Goal: Information Seeking & Learning: Find specific fact

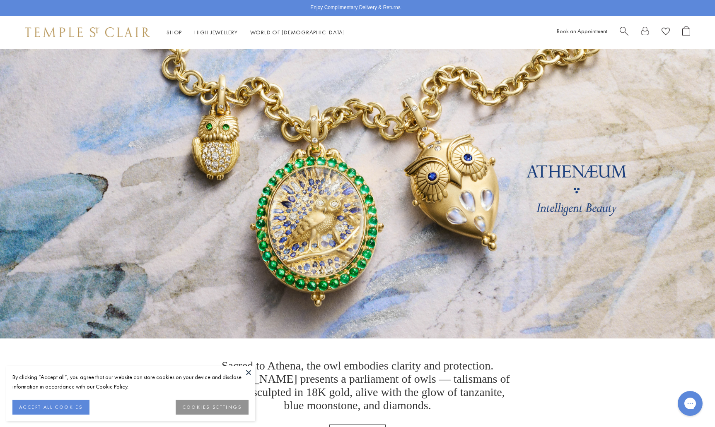
click at [625, 29] on span "Search" at bounding box center [624, 30] width 9 height 9
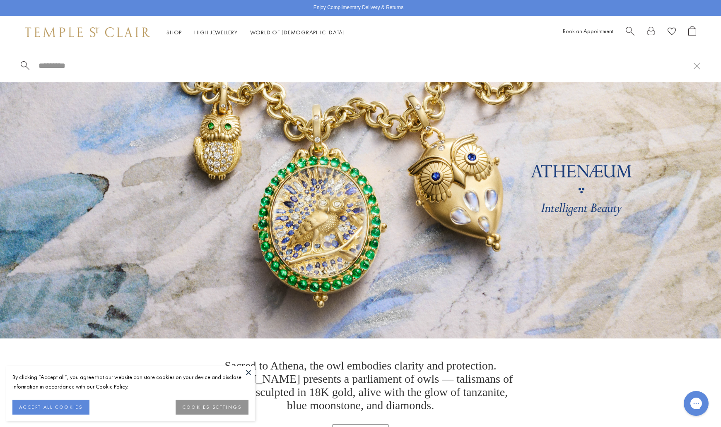
click at [51, 70] on input "search" at bounding box center [366, 66] width 656 height 10
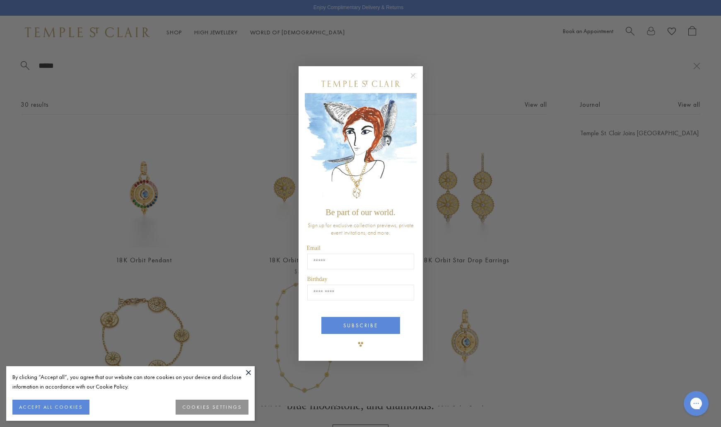
type input "*****"
click at [411, 72] on circle "Close dialog" at bounding box center [413, 76] width 10 height 10
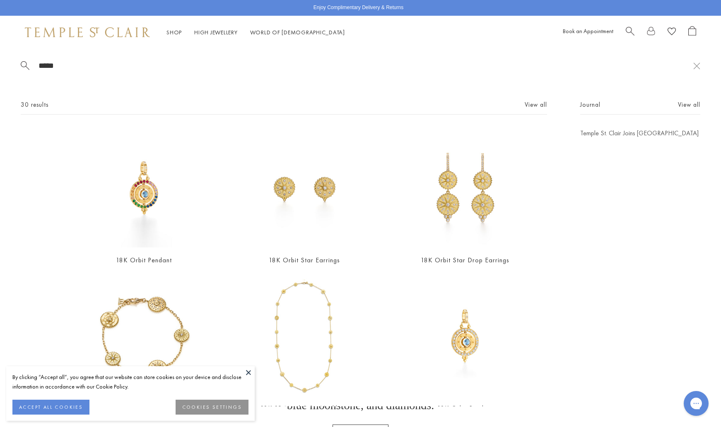
click at [247, 375] on button at bounding box center [248, 373] width 12 height 12
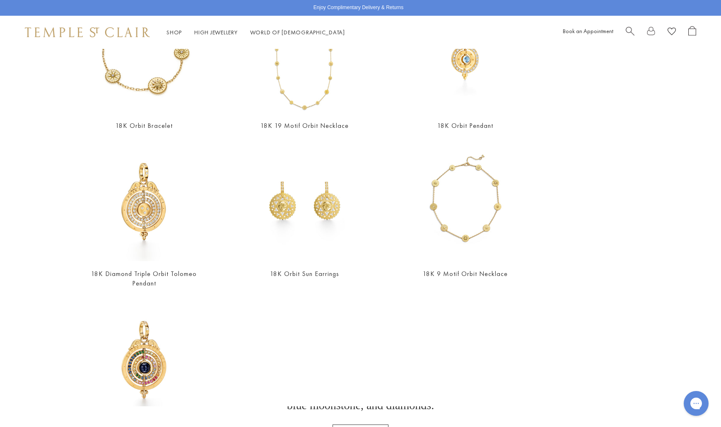
scroll to position [290, 0]
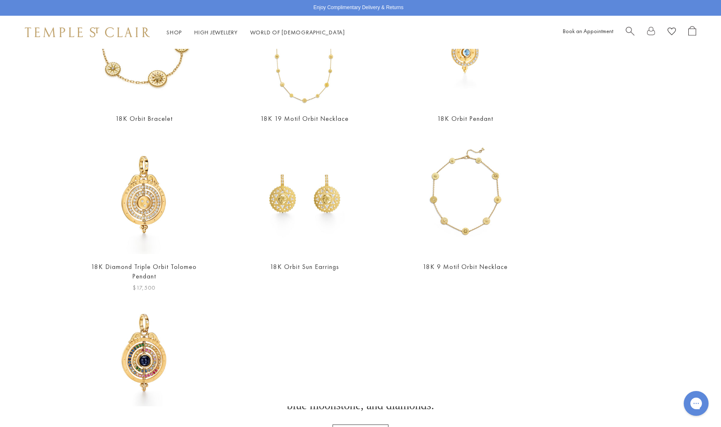
click at [124, 205] on img at bounding box center [143, 194] width 119 height 119
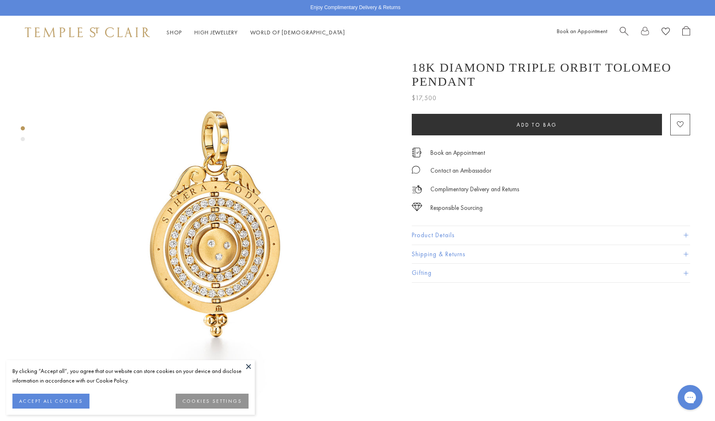
click at [444, 227] on button "Product Details" at bounding box center [551, 235] width 278 height 19
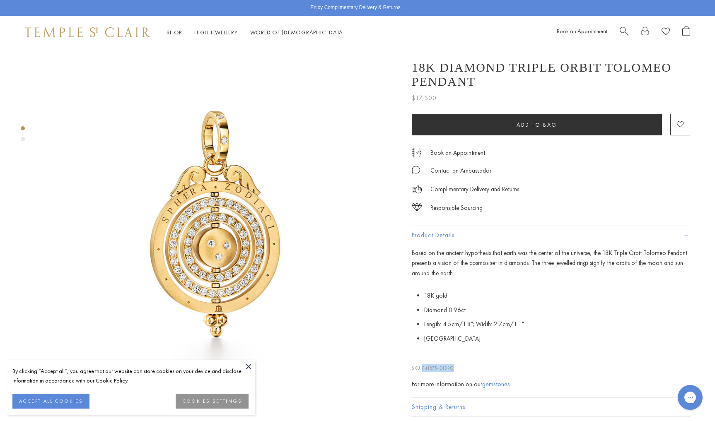
drag, startPoint x: 456, startPoint y: 368, endPoint x: 425, endPoint y: 370, distance: 31.5
click at [424, 370] on p "SKU: P41875-DI3RG" at bounding box center [551, 364] width 278 height 16
copy span "P41875-DI3RG"
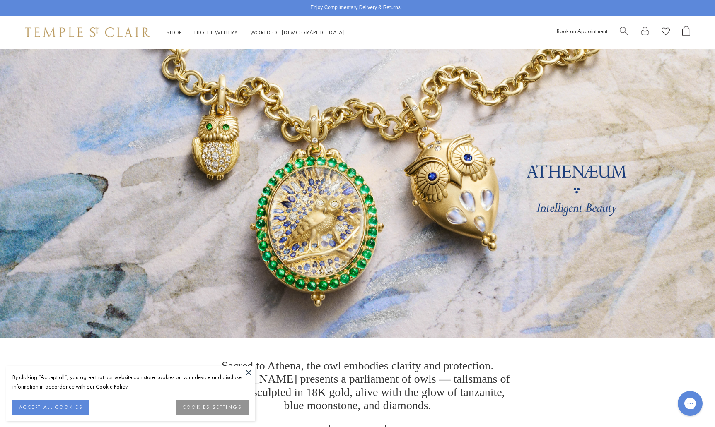
click at [624, 32] on span "Search" at bounding box center [624, 30] width 9 height 9
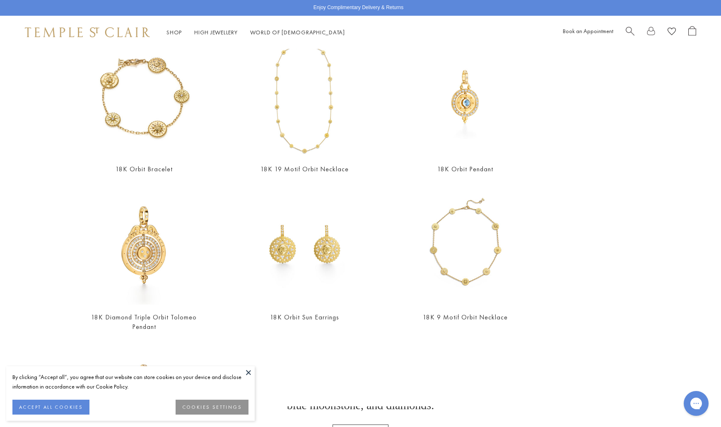
scroll to position [348, 0]
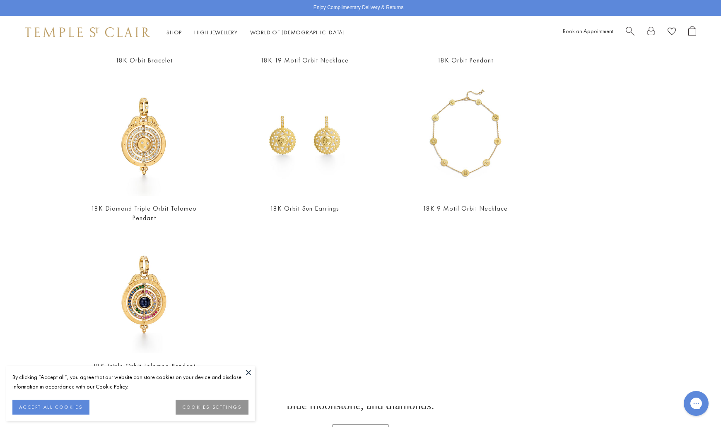
type input "*****"
click at [149, 263] on img at bounding box center [143, 293] width 119 height 119
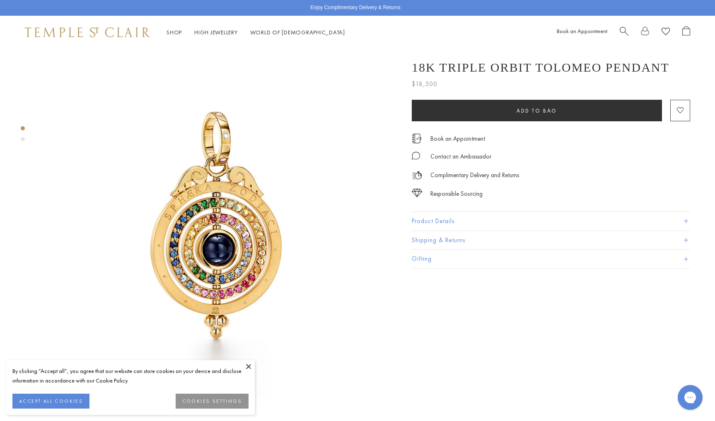
click at [447, 224] on button "Product Details" at bounding box center [551, 221] width 278 height 19
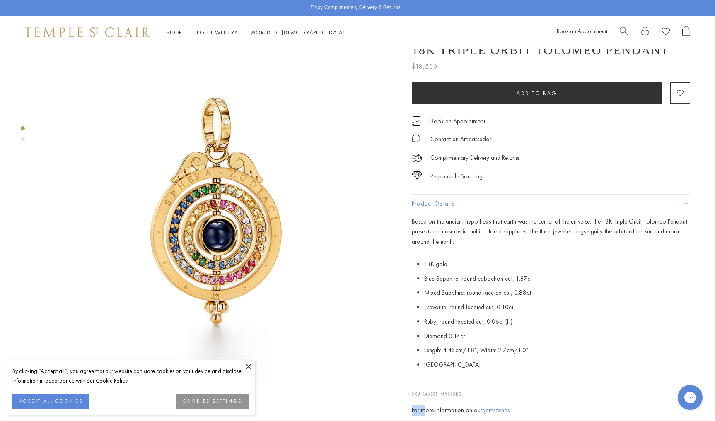
scroll to position [22, 0]
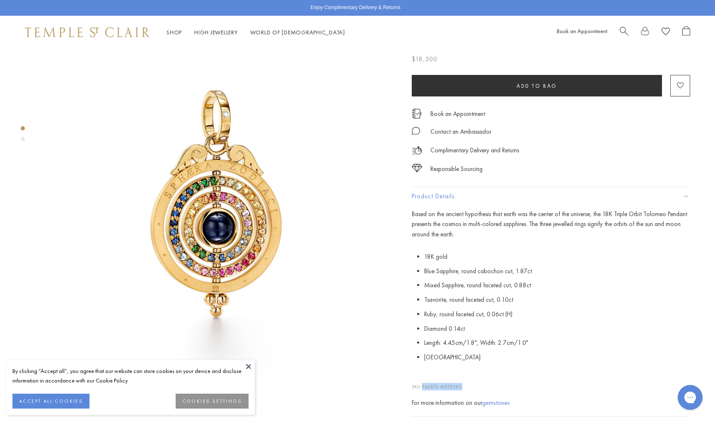
drag, startPoint x: 466, startPoint y: 410, endPoint x: 424, endPoint y: 387, distance: 48.0
click at [424, 387] on p "SKU: P46875-MXSP3RG" at bounding box center [551, 383] width 278 height 16
copy span "P46875-MXSP3RG"
click at [17, 177] on div at bounding box center [208, 383] width 417 height 713
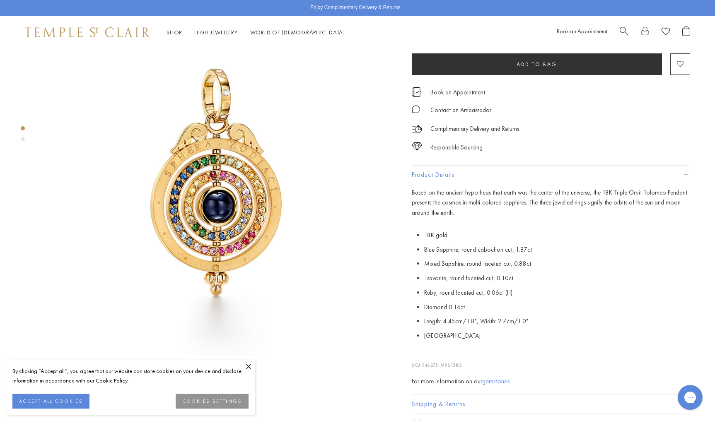
scroll to position [63, 0]
